Goal: Information Seeking & Learning: Learn about a topic

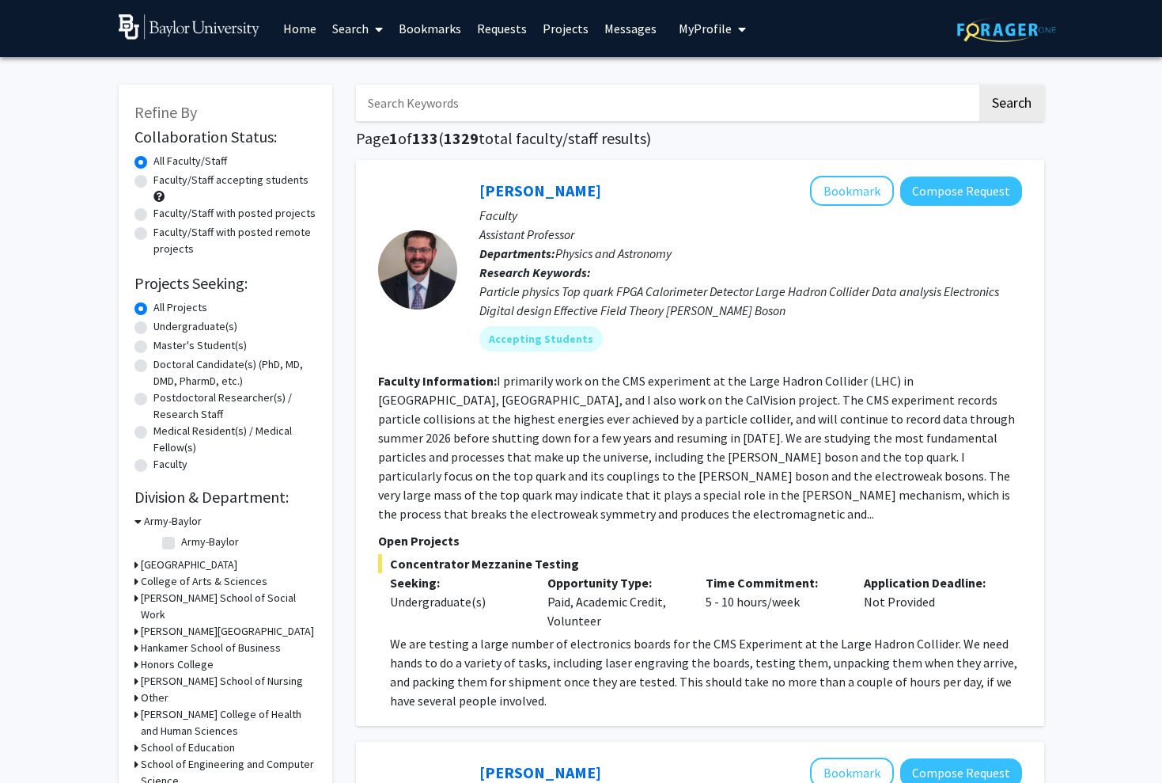
click at [186, 328] on label "Undergraduate(s)" at bounding box center [196, 326] width 84 height 17
click at [164, 328] on input "Undergraduate(s)" at bounding box center [159, 323] width 10 height 10
radio input "true"
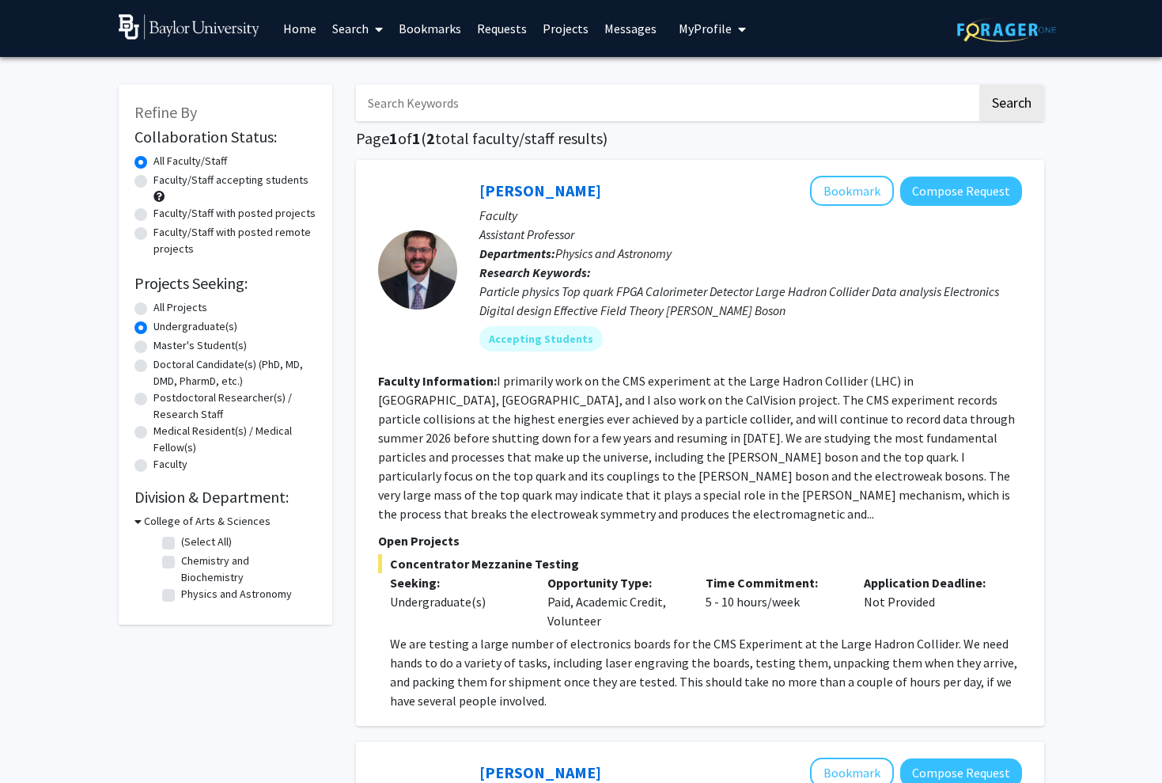
click at [176, 521] on h3 "College of Arts & Sciences" at bounding box center [207, 521] width 127 height 17
click at [176, 521] on h3 "College of Arts & Sciences" at bounding box center [204, 521] width 127 height 17
click at [207, 161] on label "All Faculty/Staff" at bounding box center [191, 161] width 74 height 17
click at [164, 161] on input "All Faculty/Staff" at bounding box center [159, 158] width 10 height 10
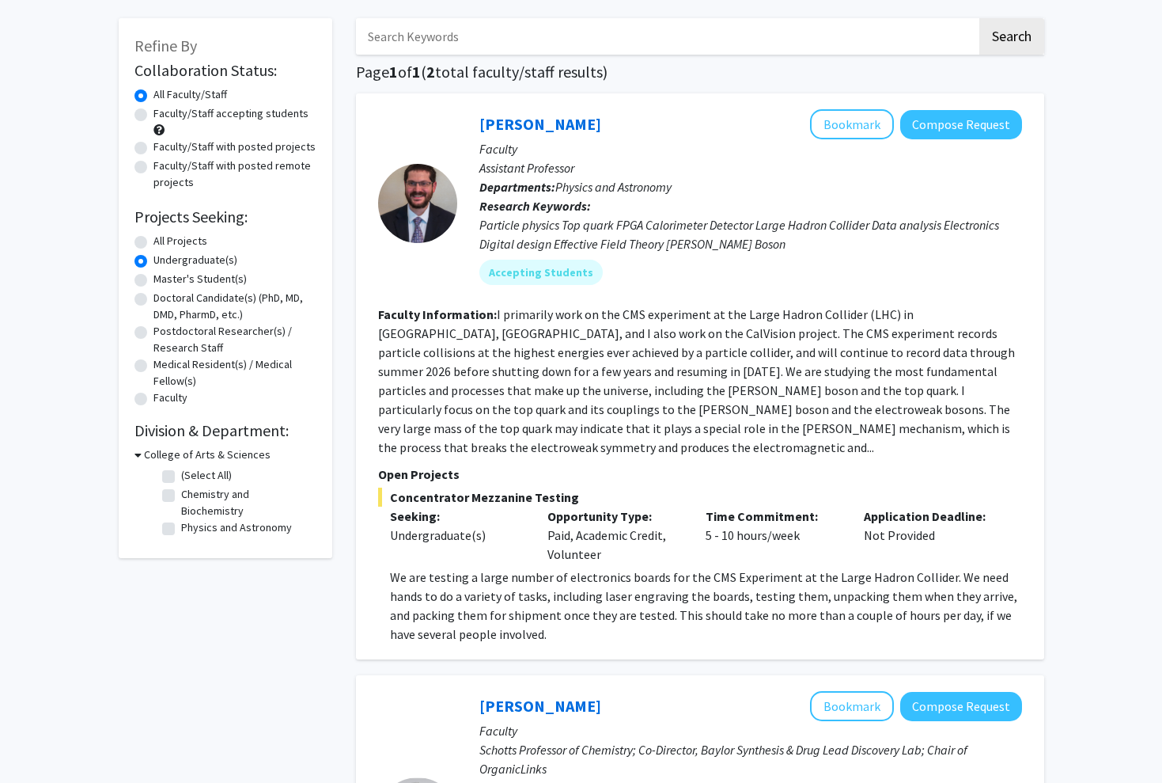
scroll to position [69, 0]
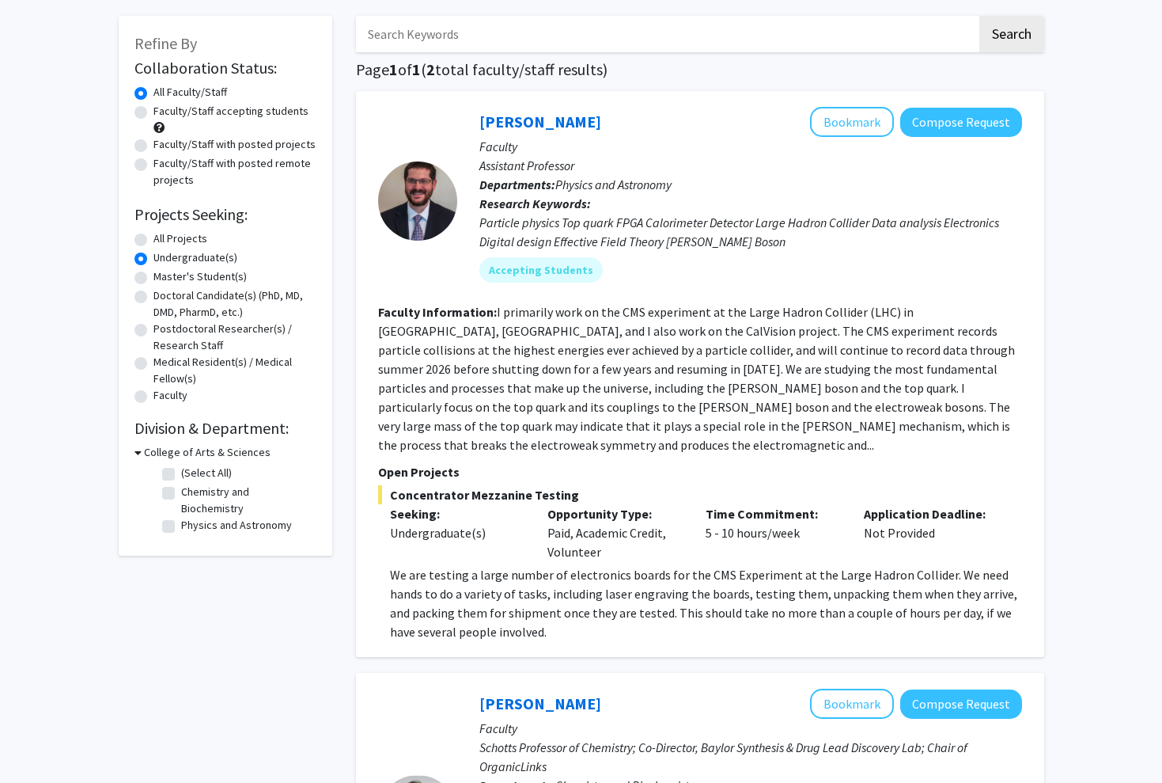
click at [173, 450] on h3 "College of Arts & Sciences" at bounding box center [207, 452] width 127 height 17
click at [173, 450] on h3 "College of Arts & Sciences" at bounding box center [204, 452] width 127 height 17
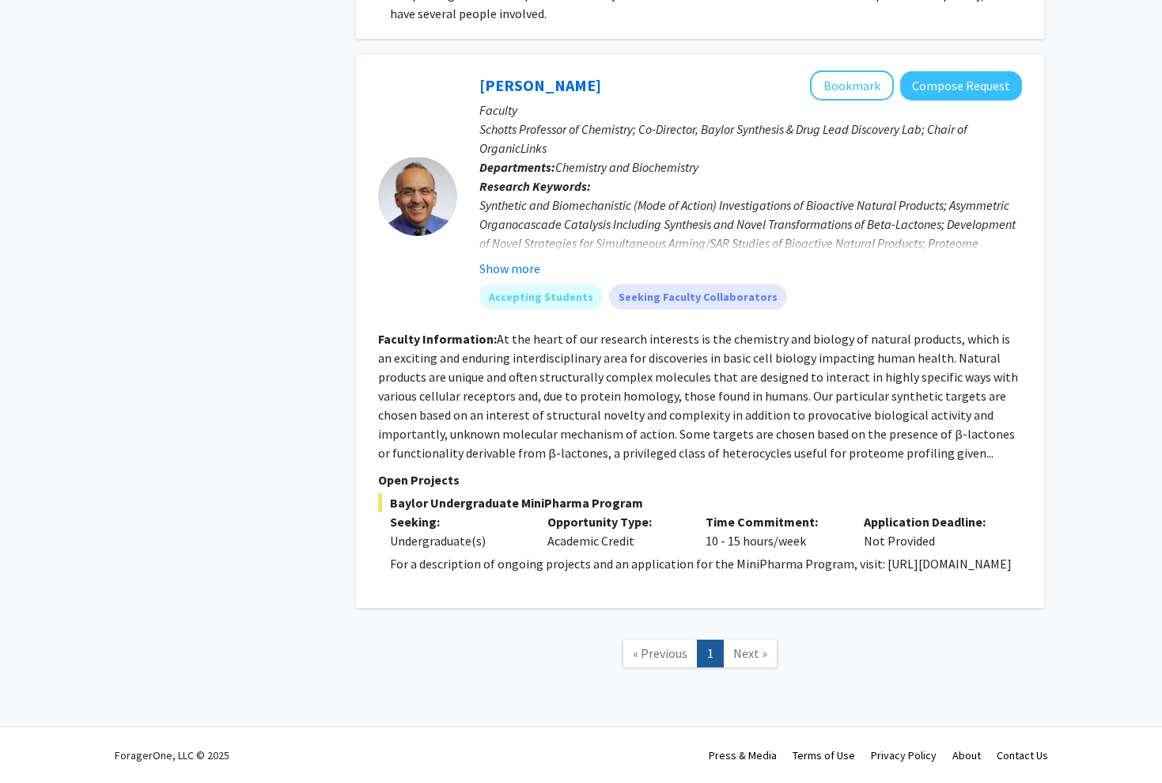
scroll to position [688, 0]
click at [745, 653] on span "Next »" at bounding box center [751, 653] width 34 height 16
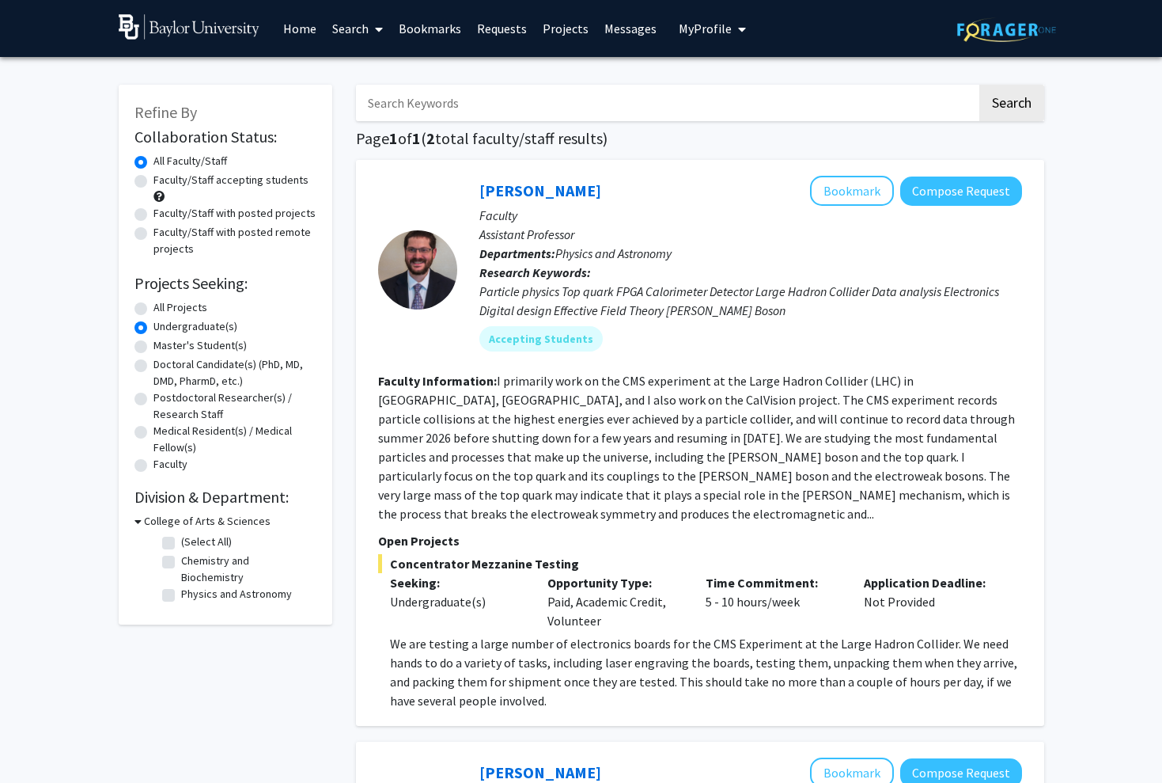
scroll to position [0, 0]
click at [196, 217] on label "Faculty/Staff with posted projects" at bounding box center [235, 213] width 162 height 17
click at [164, 215] on input "Faculty/Staff with posted projects" at bounding box center [159, 210] width 10 height 10
radio input "true"
click at [193, 165] on label "All Faculty/Staff" at bounding box center [191, 161] width 74 height 17
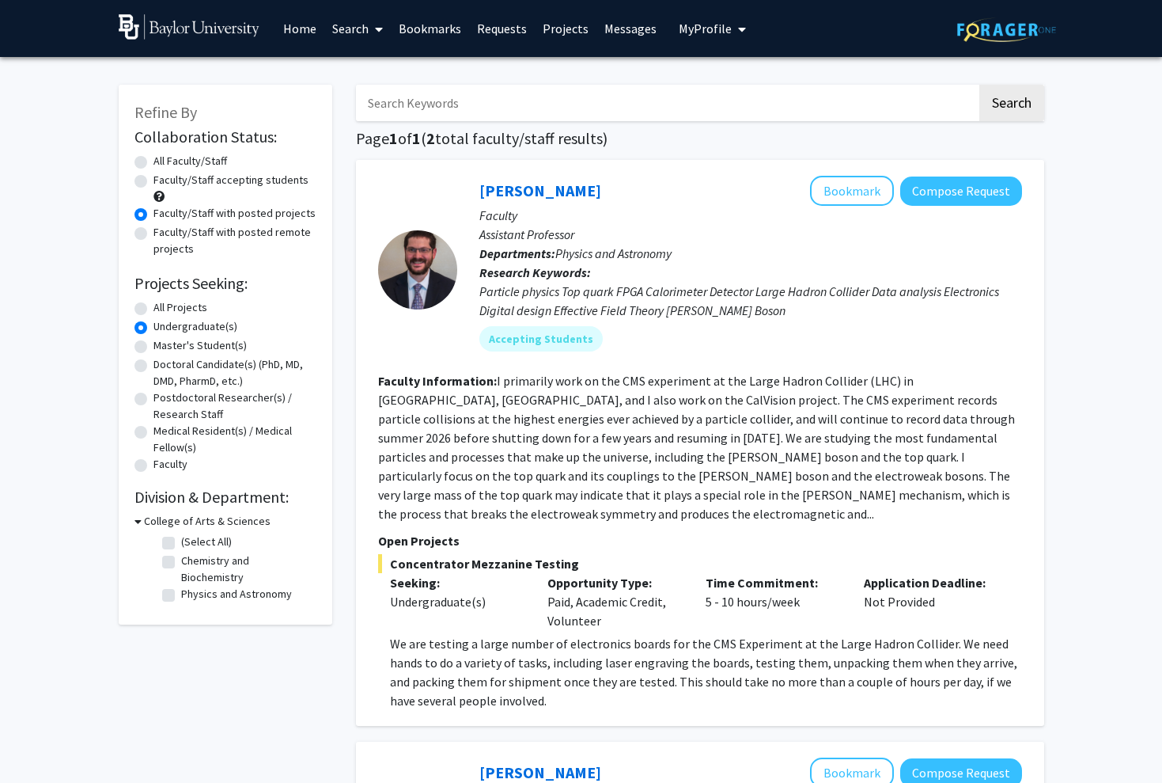
click at [164, 163] on input "All Faculty/Staff" at bounding box center [159, 158] width 10 height 10
radio input "true"
